Goal: Transaction & Acquisition: Book appointment/travel/reservation

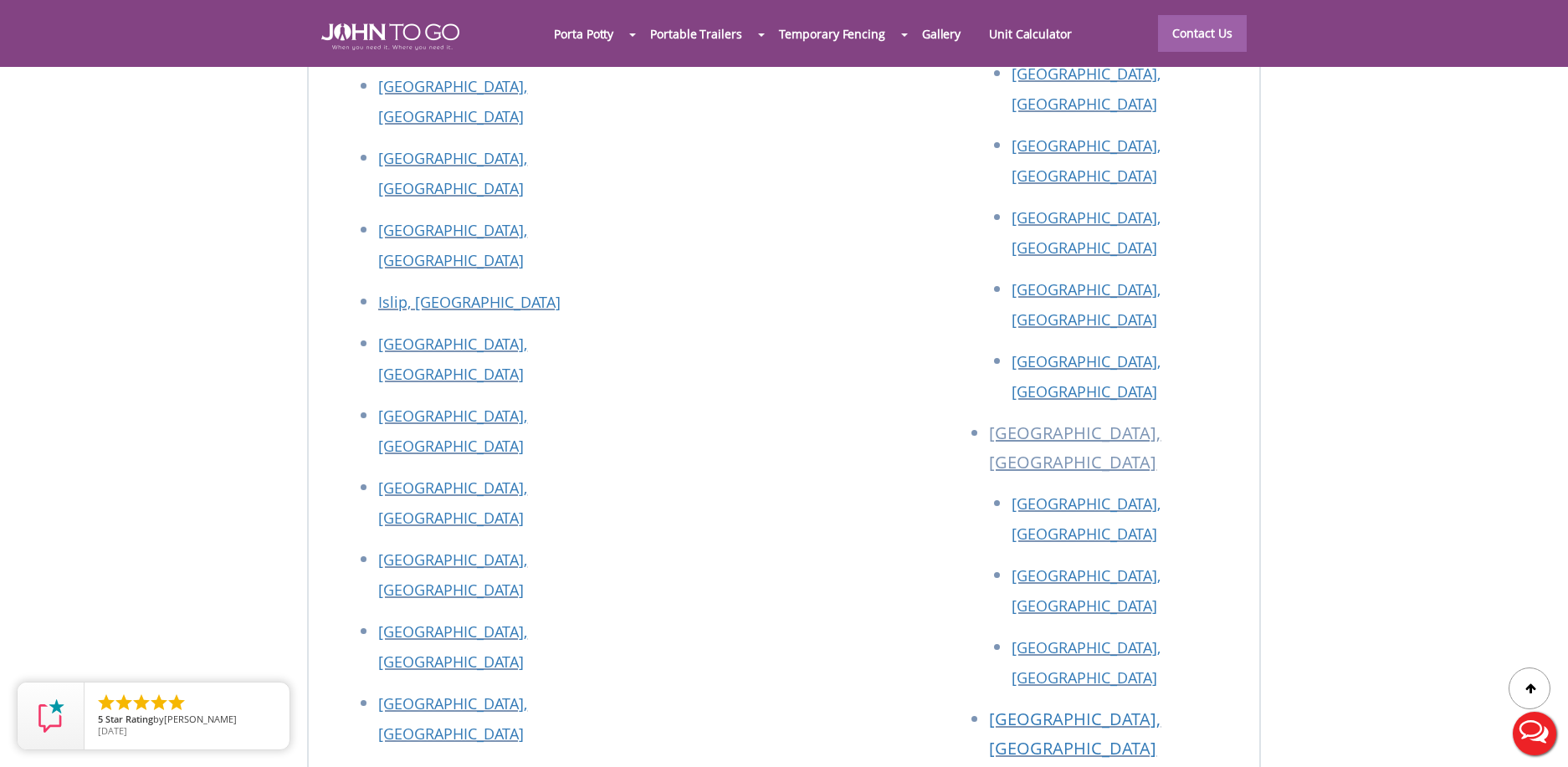
scroll to position [7519, 0]
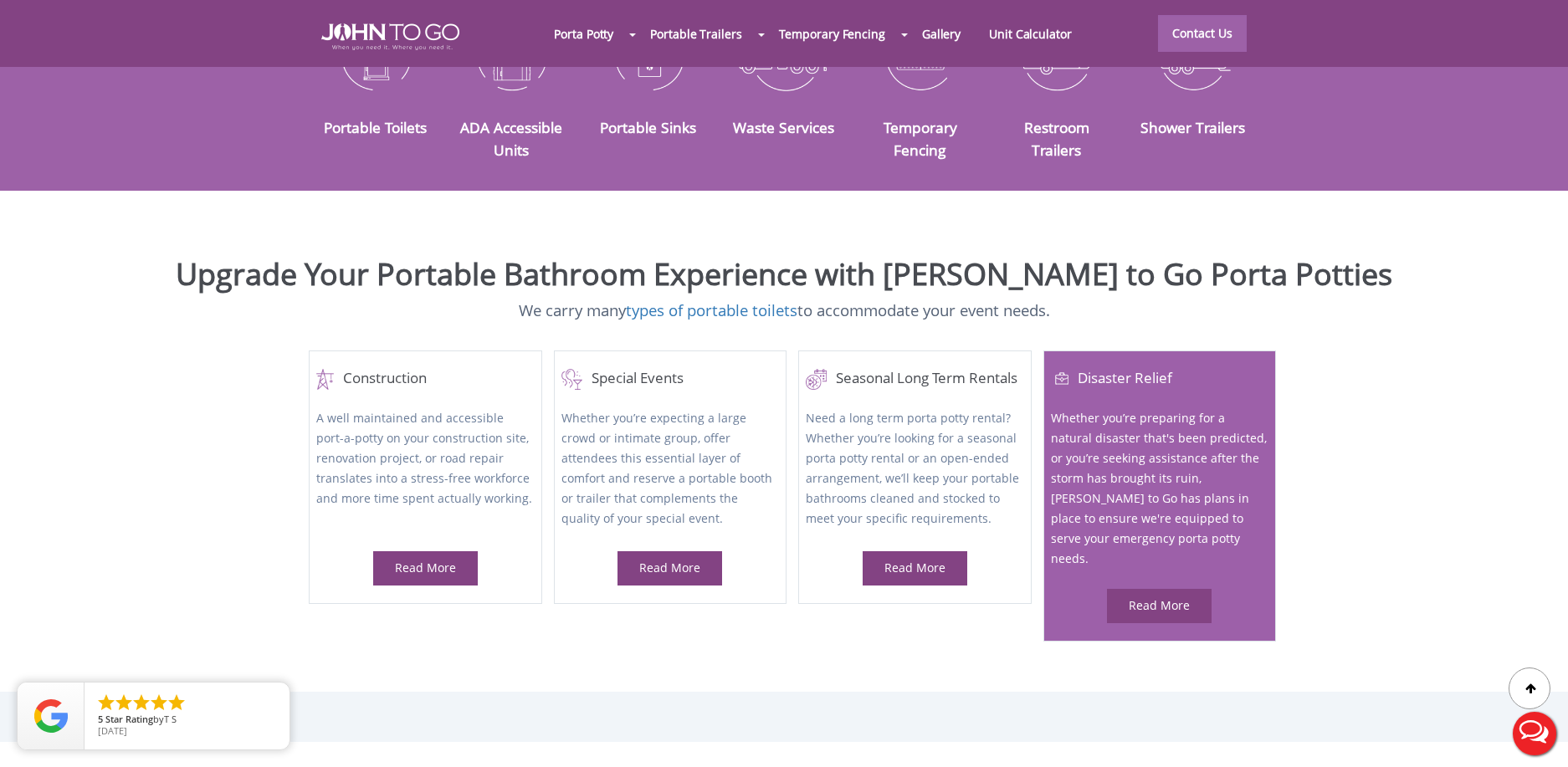
scroll to position [0, 0]
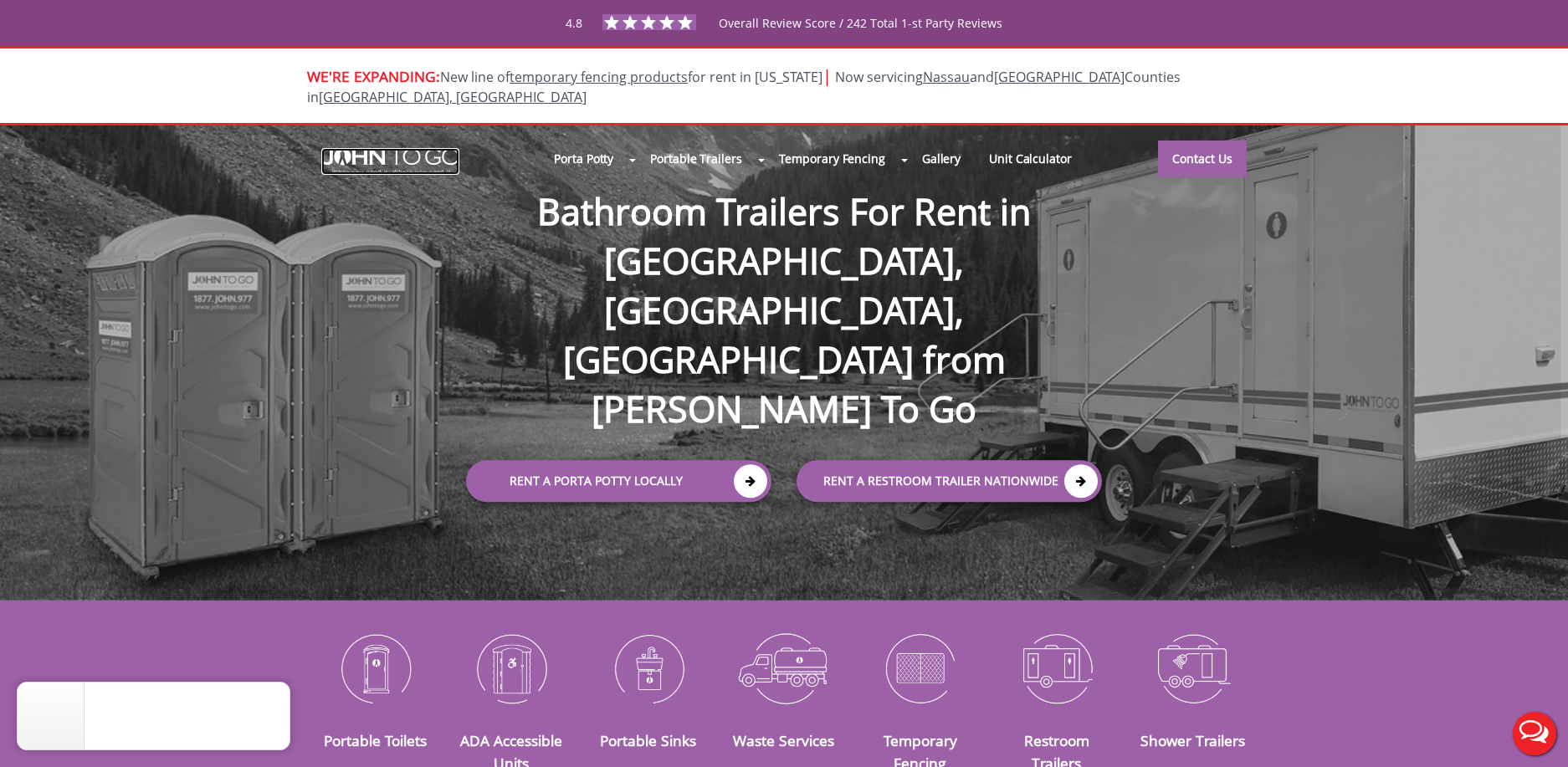
click at [410, 148] on img at bounding box center [391, 161] width 138 height 27
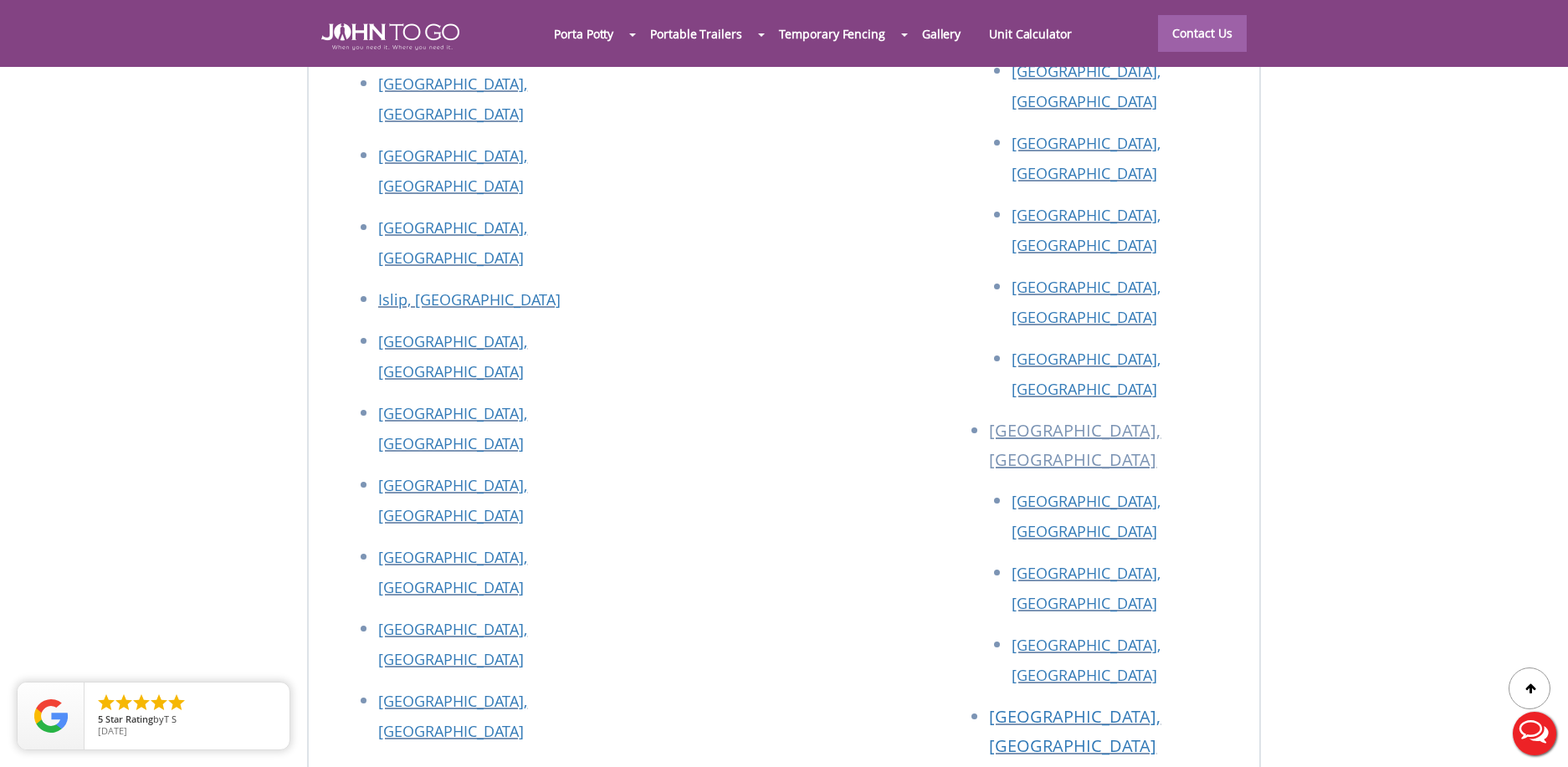
scroll to position [7519, 0]
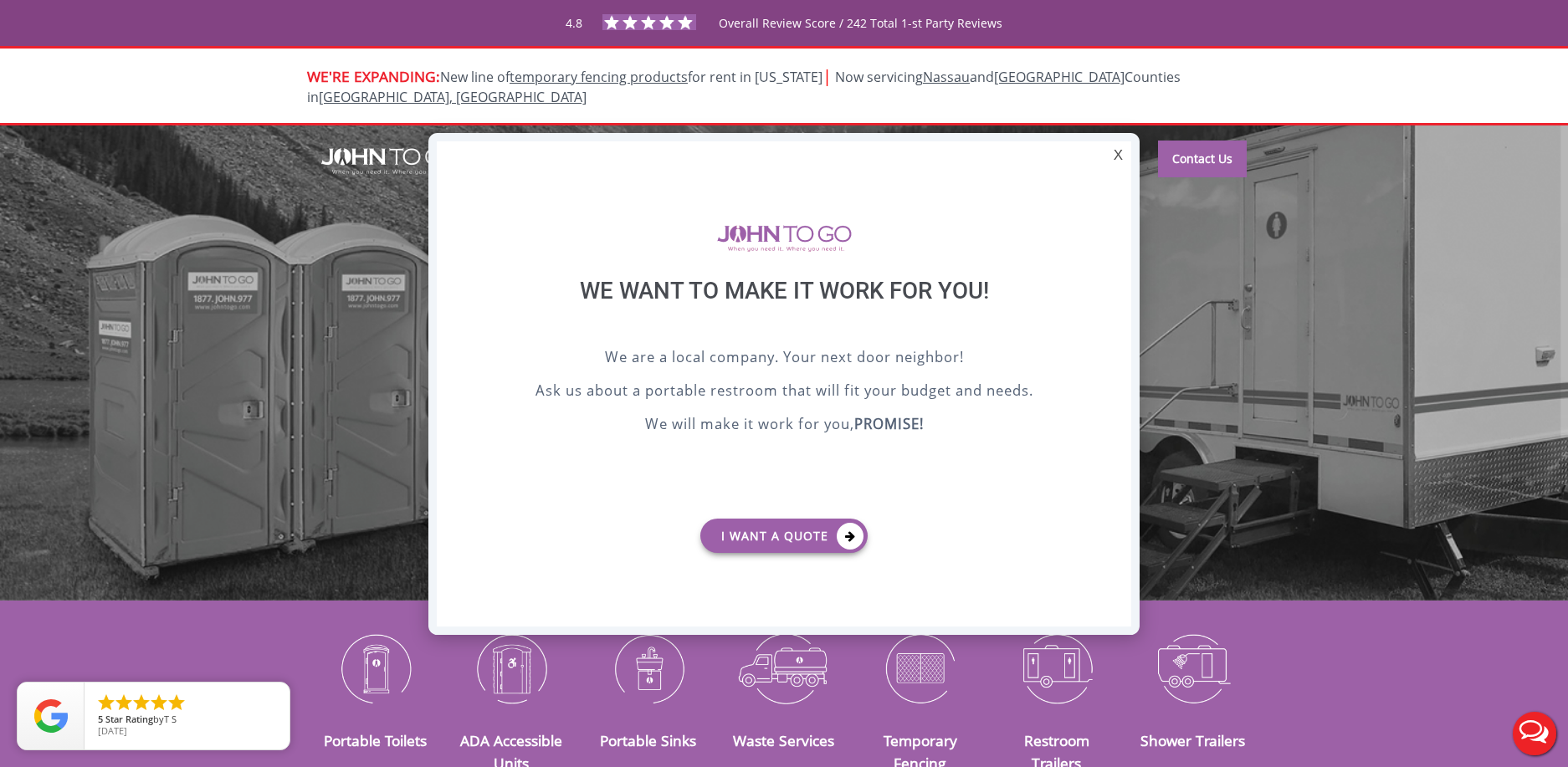
scroll to position [0, 0]
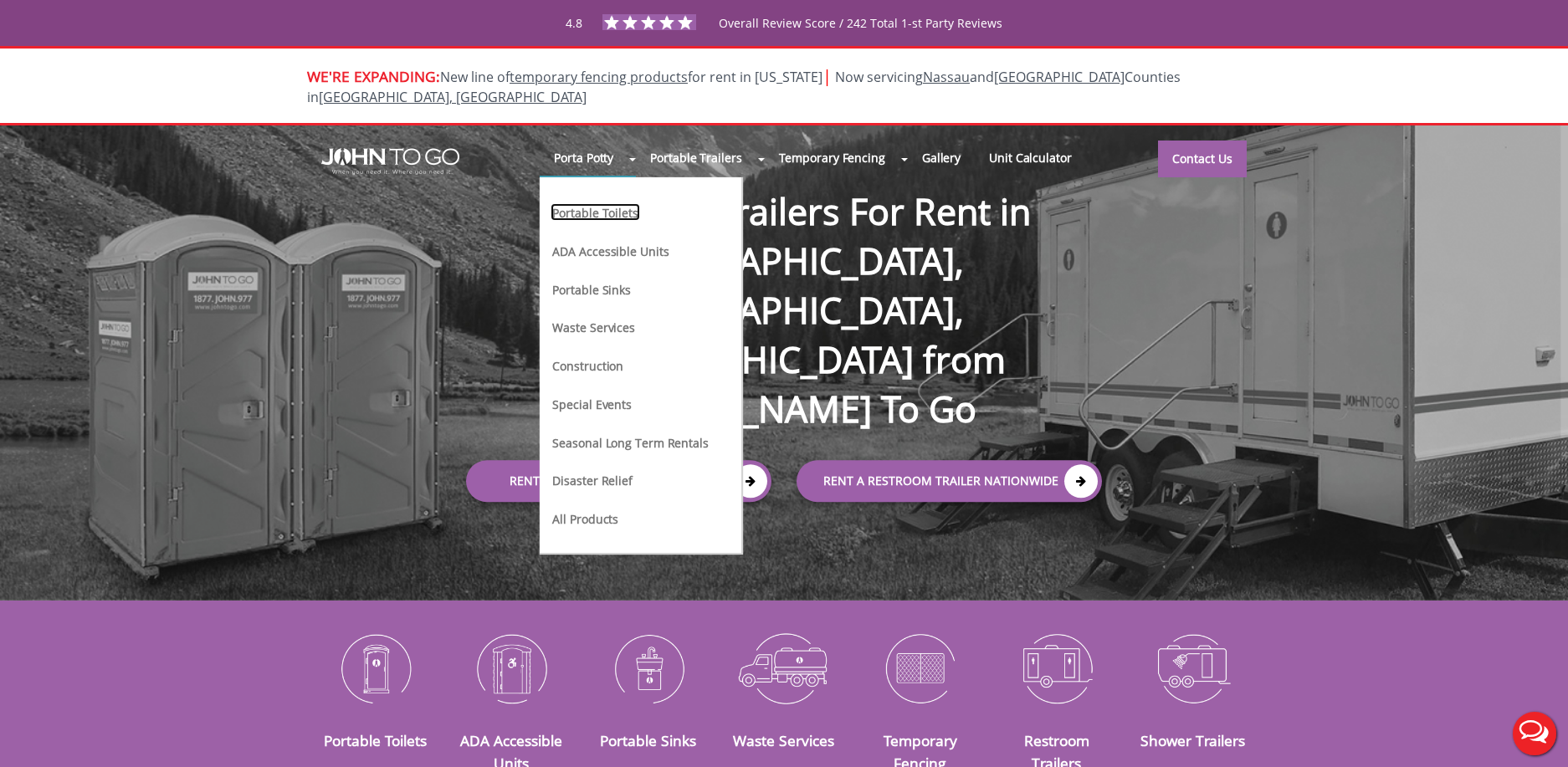
click at [600, 204] on link "Portable Toilets" at bounding box center [594, 212] width 88 height 17
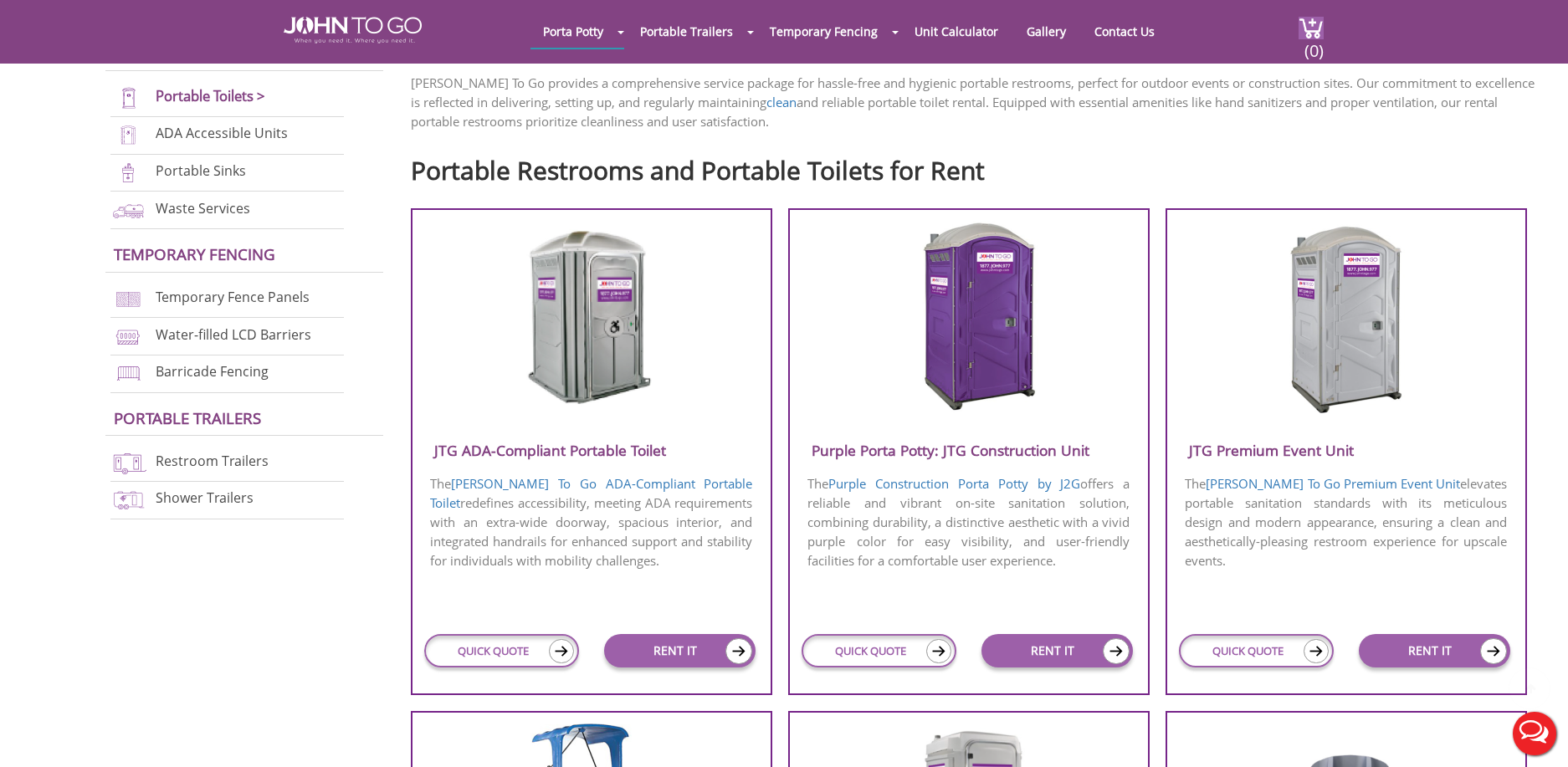
scroll to position [565, 0]
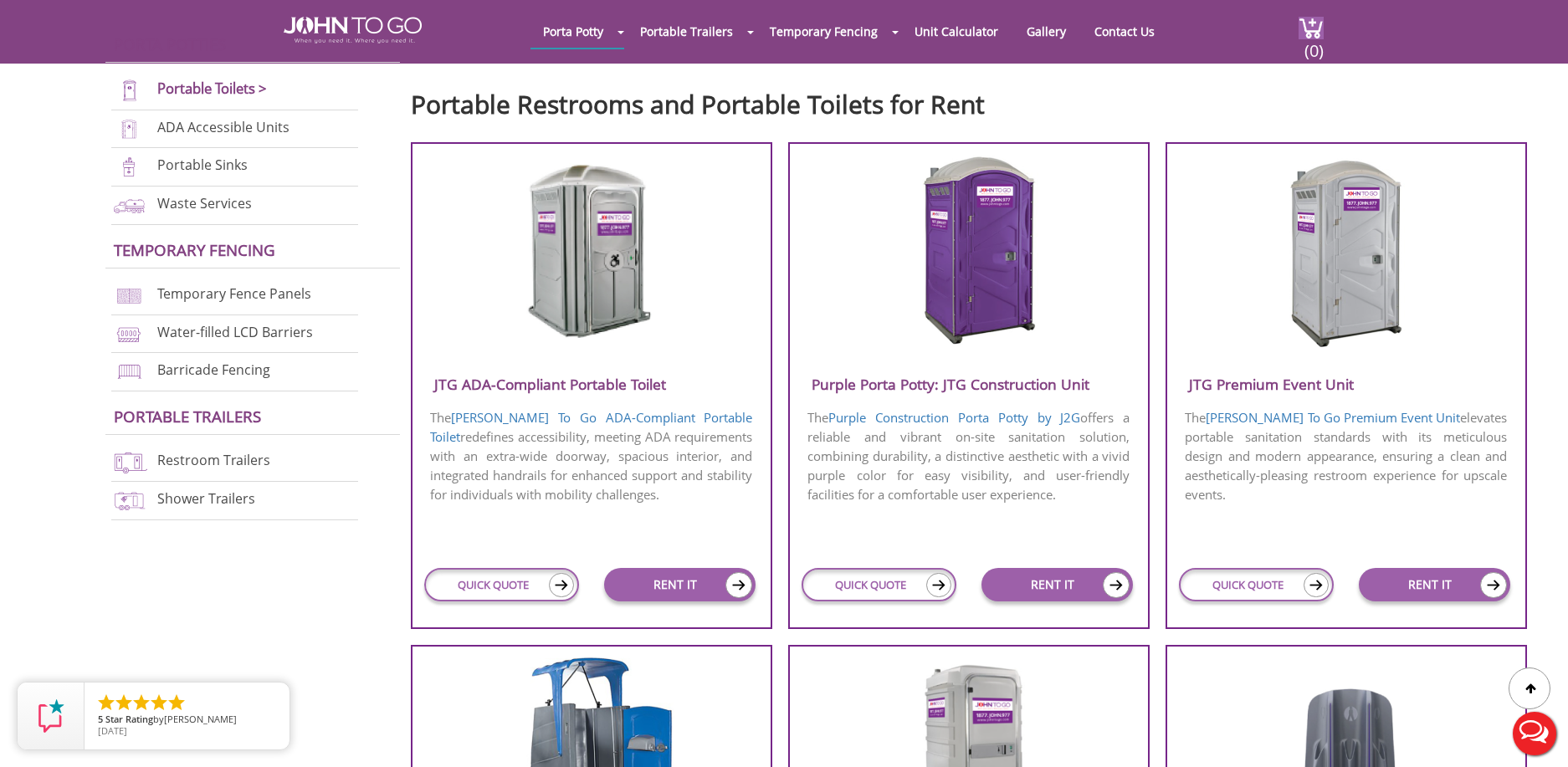
click at [973, 274] on img at bounding box center [968, 251] width 159 height 192
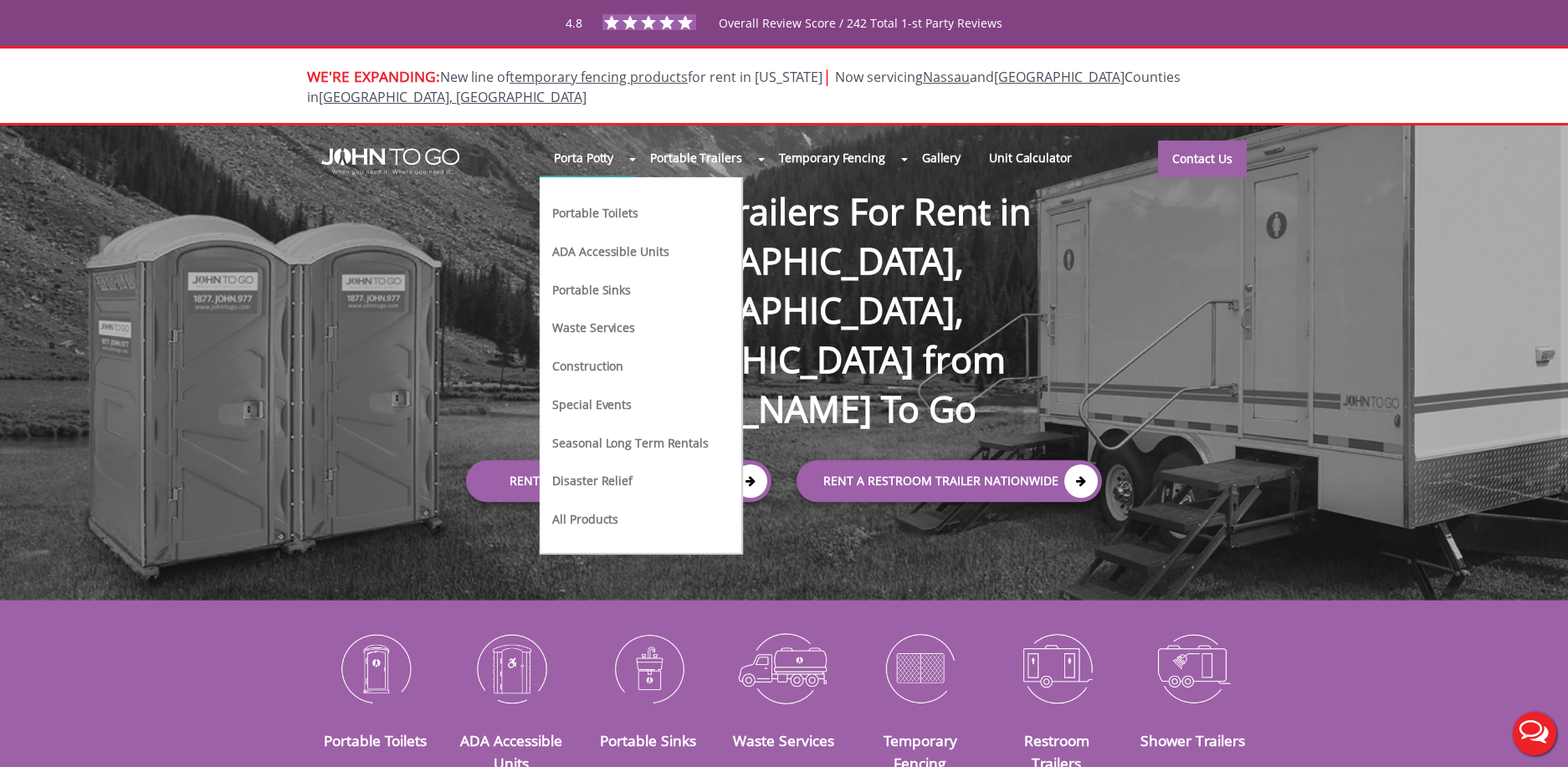
click at [590, 206] on li "Portable Toilets" at bounding box center [630, 220] width 159 height 38
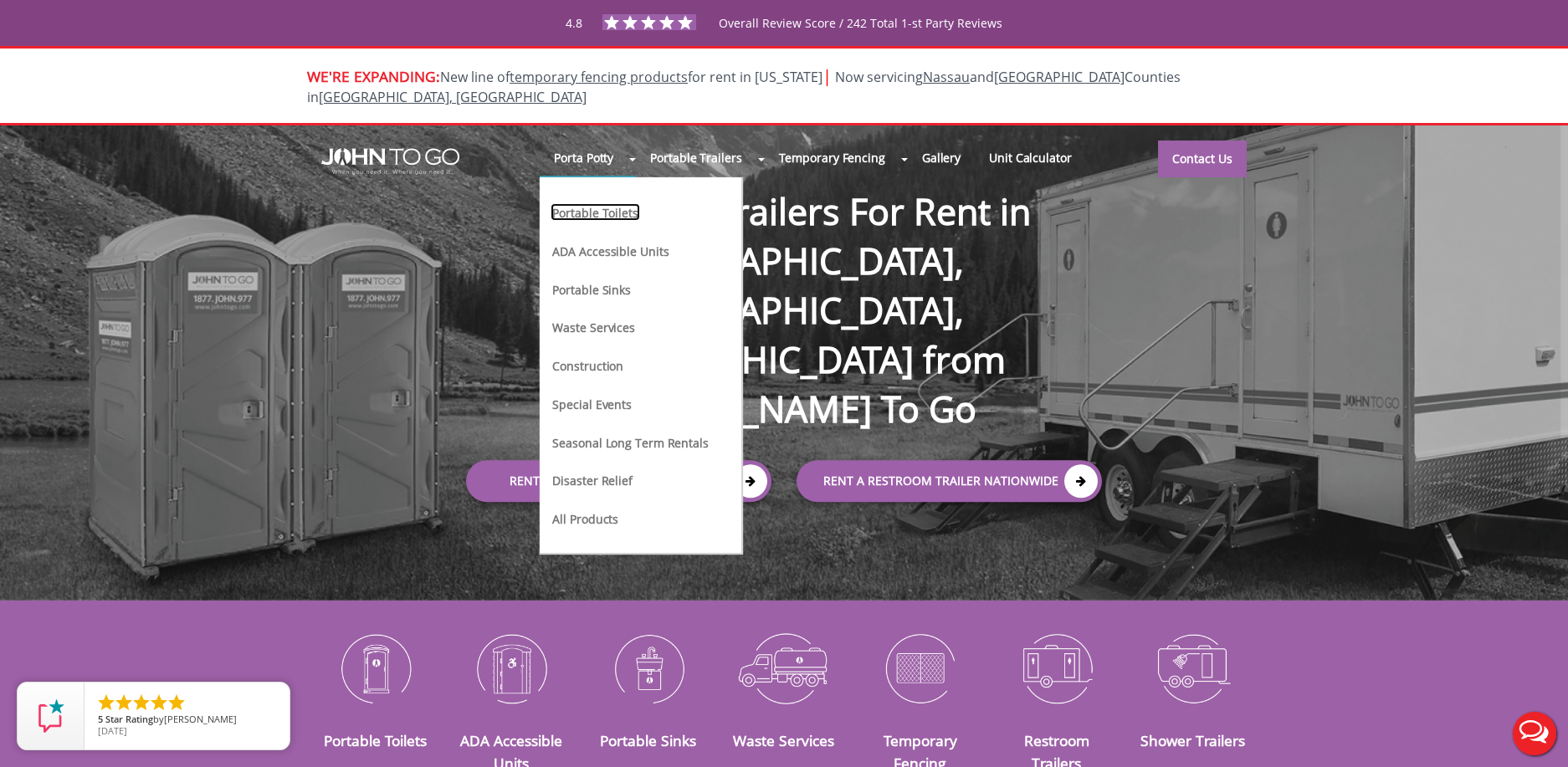
click at [589, 204] on link "Portable Toilets" at bounding box center [594, 212] width 88 height 17
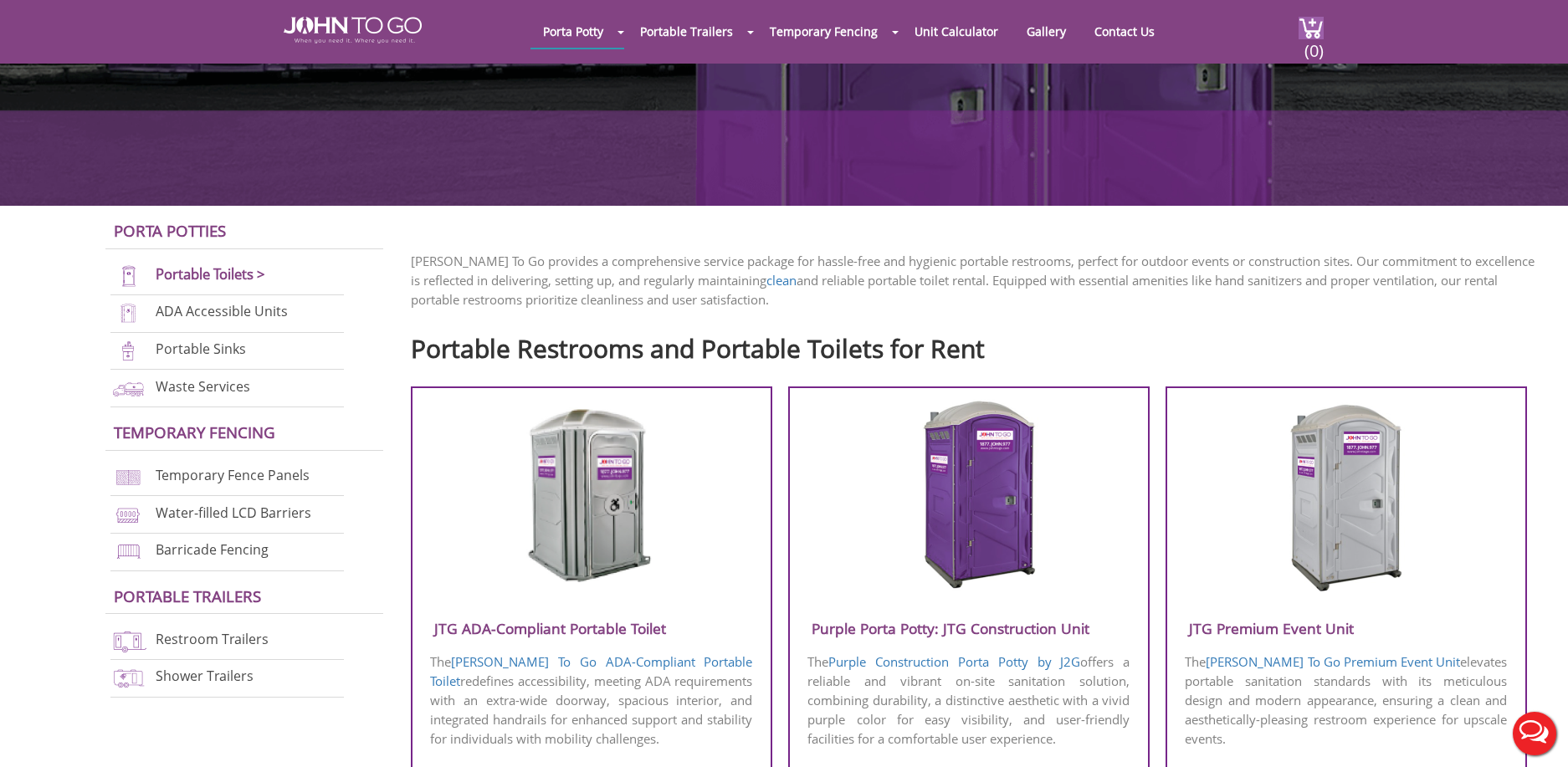
scroll to position [572, 0]
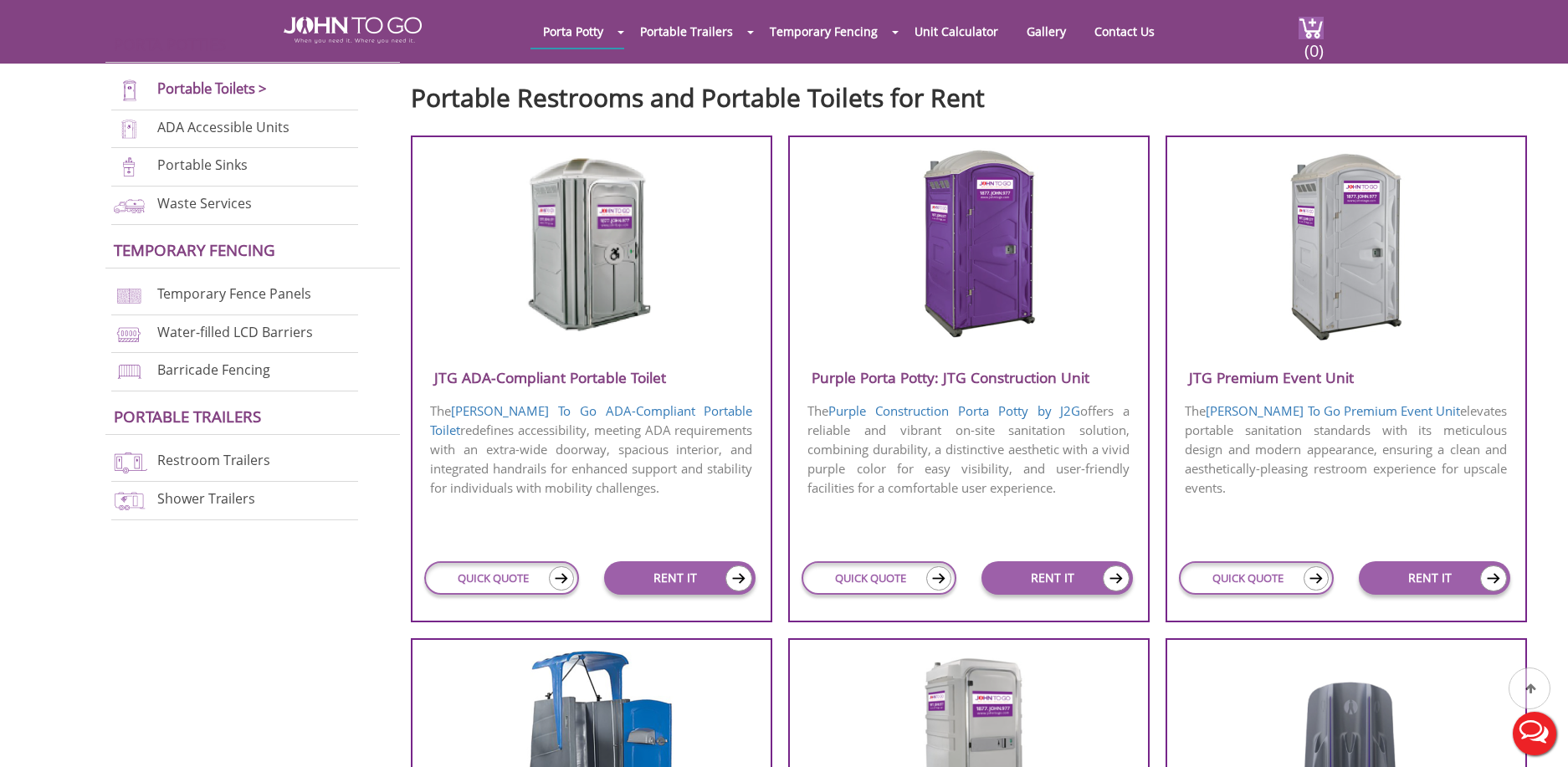
click at [988, 233] on img at bounding box center [968, 244] width 159 height 192
